Goal: Information Seeking & Learning: Find specific fact

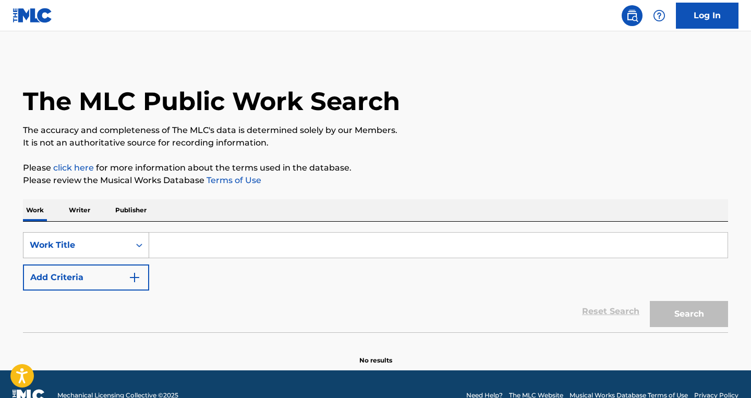
click at [99, 243] on div "Work Title" at bounding box center [77, 245] width 94 height 13
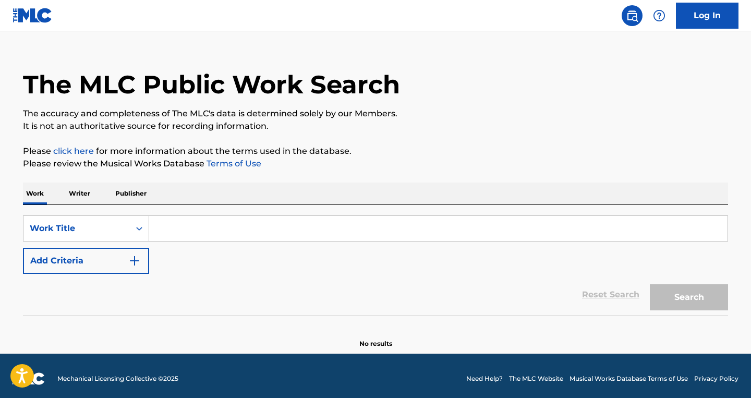
scroll to position [17, 0]
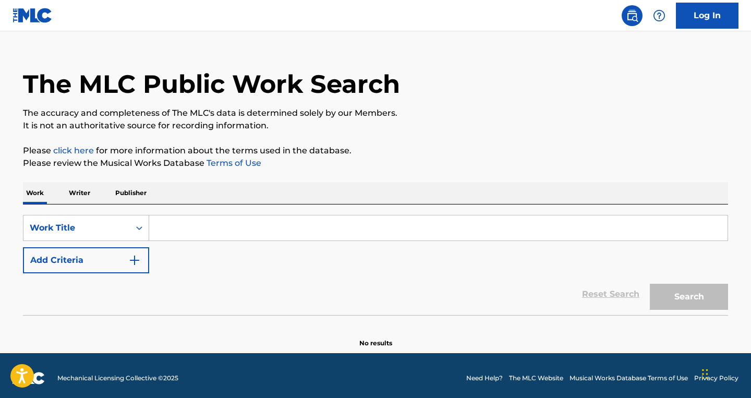
click at [137, 192] on p "Publisher" at bounding box center [131, 193] width 38 height 22
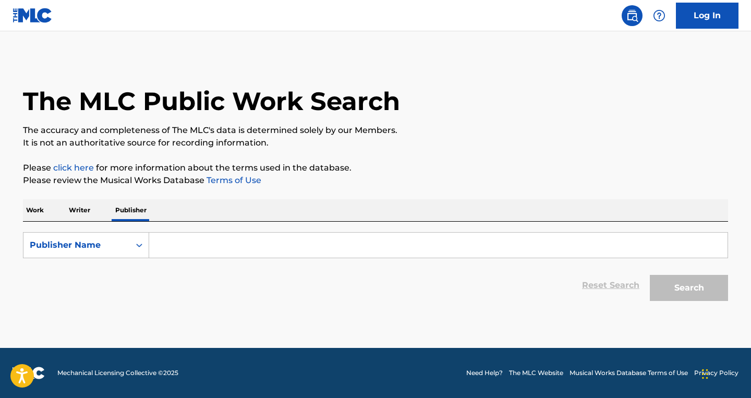
click at [167, 250] on input "Search Form" at bounding box center [438, 245] width 578 height 25
paste input "2,073.22"
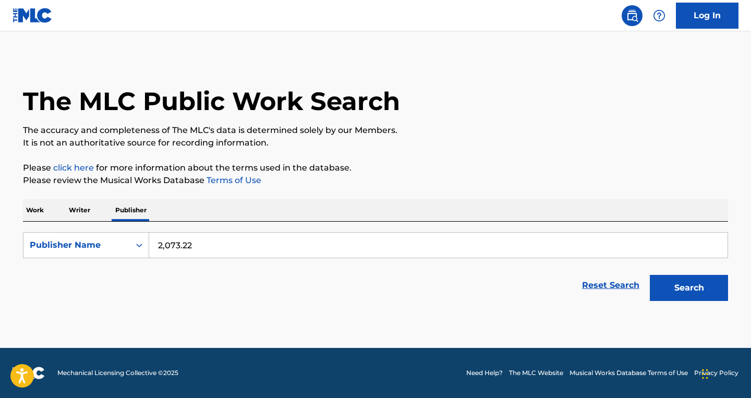
click at [650, 275] on button "Search" at bounding box center [689, 288] width 78 height 26
type input "2"
click at [650, 275] on button "Search" at bounding box center [689, 288] width 78 height 26
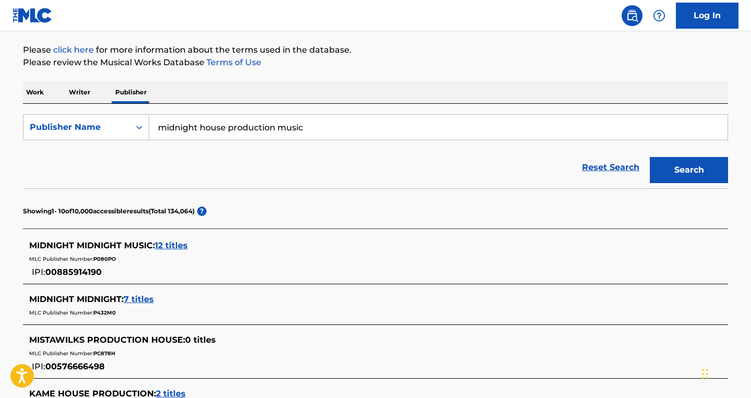
scroll to position [118, 0]
click at [213, 130] on input "midnight [PERSON_NAME] production music" at bounding box center [438, 126] width 578 height 25
type input "midnight production house"
click at [650, 156] on button "Search" at bounding box center [689, 169] width 78 height 26
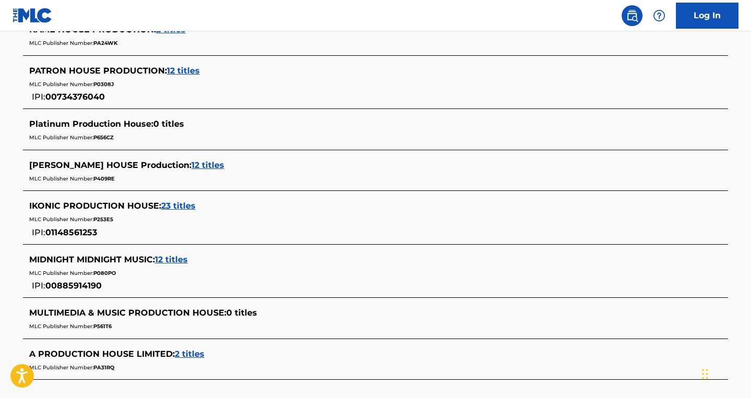
scroll to position [438, 0]
